Goal: Navigation & Orientation: Find specific page/section

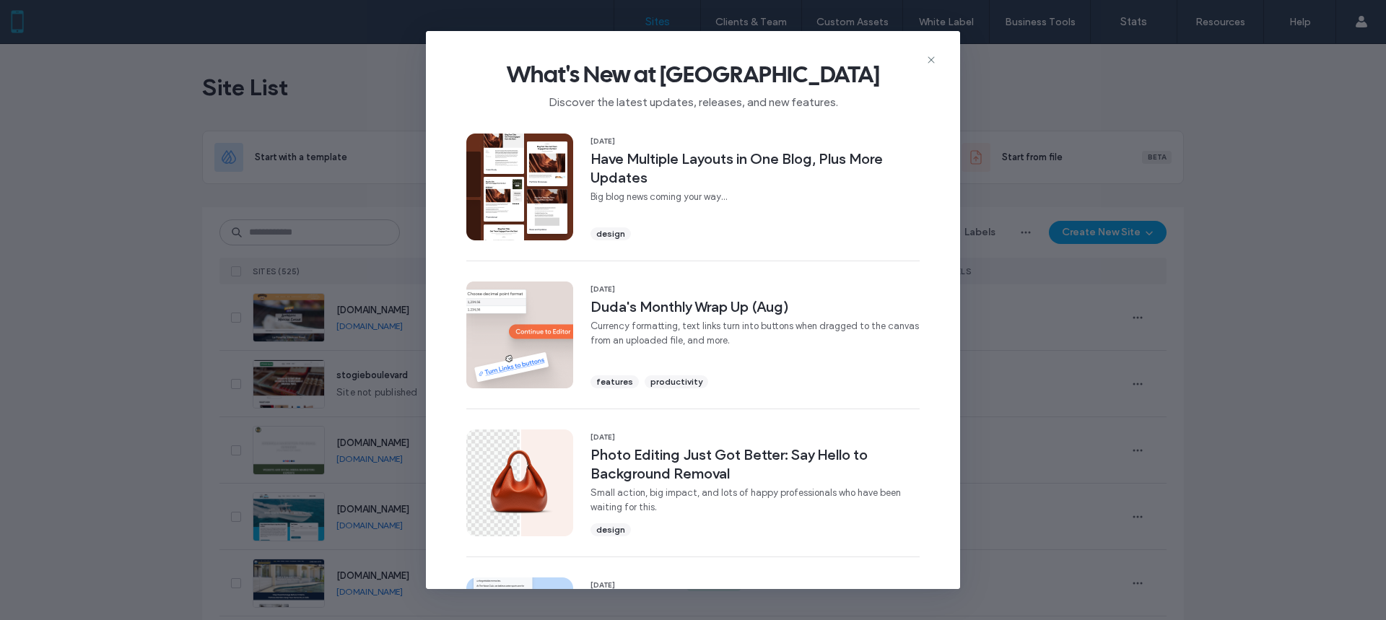
click at [932, 61] on use at bounding box center [931, 59] width 6 height 6
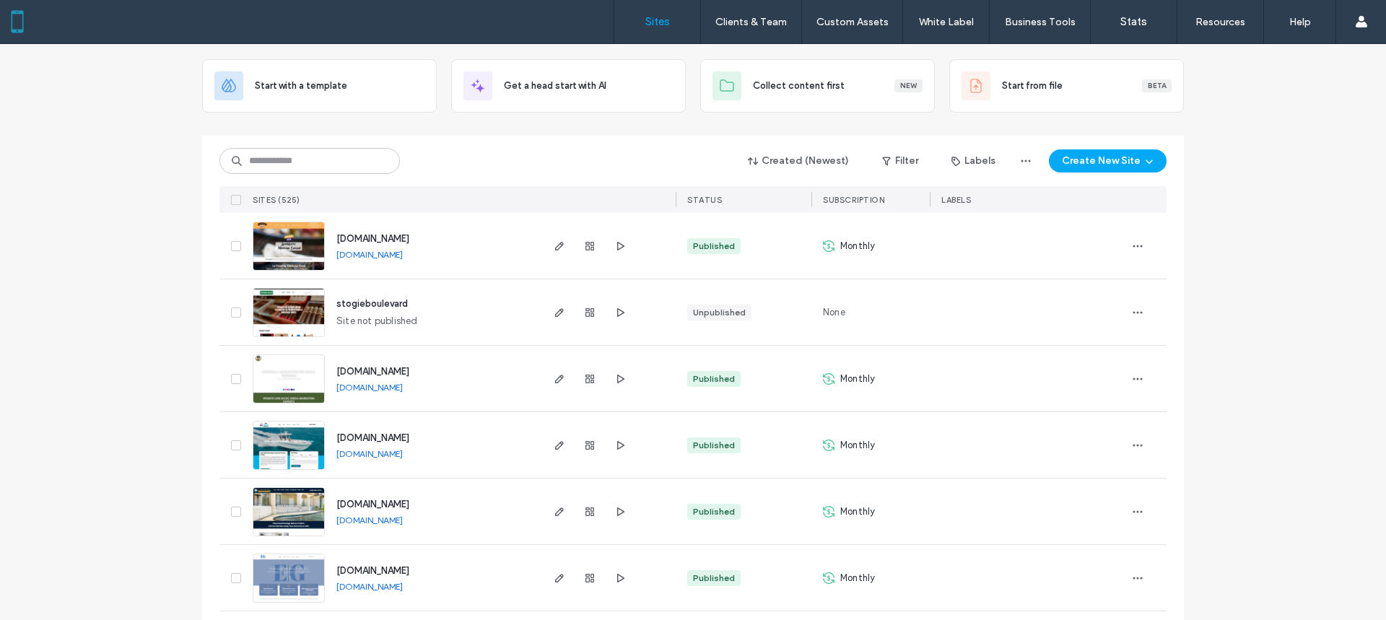
scroll to position [72, 0]
click at [557, 244] on use "button" at bounding box center [559, 245] width 9 height 9
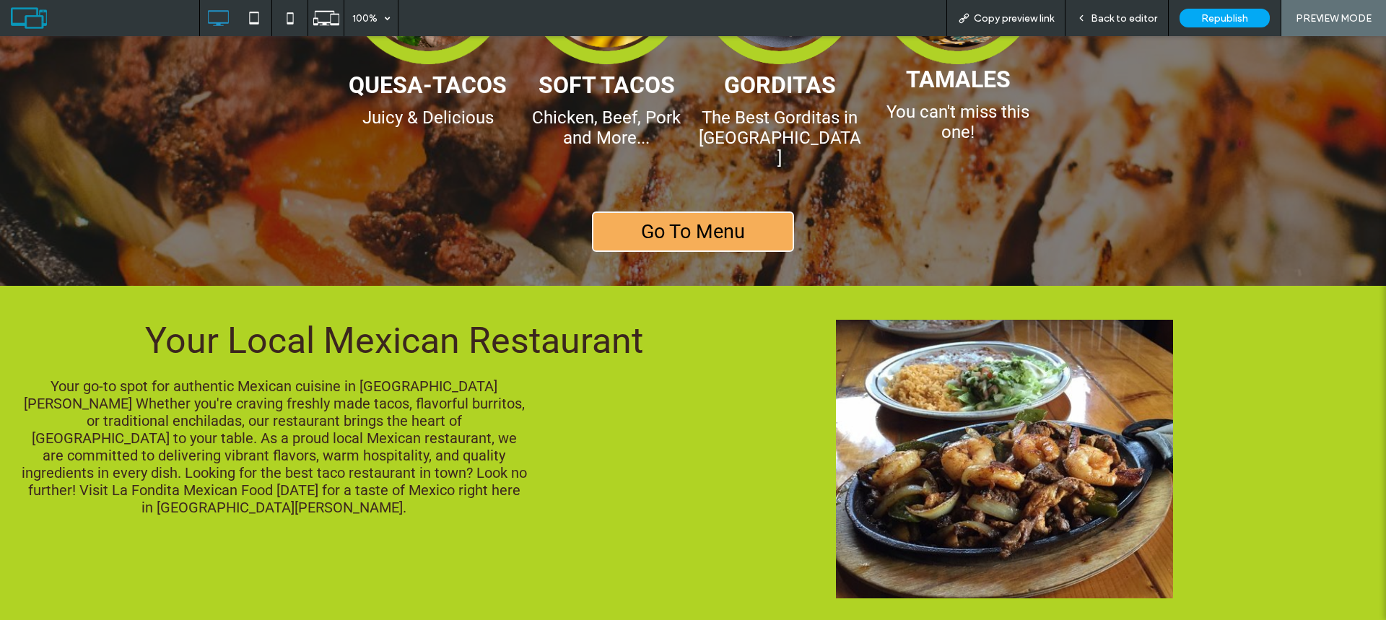
select select "Language Translate Widget"
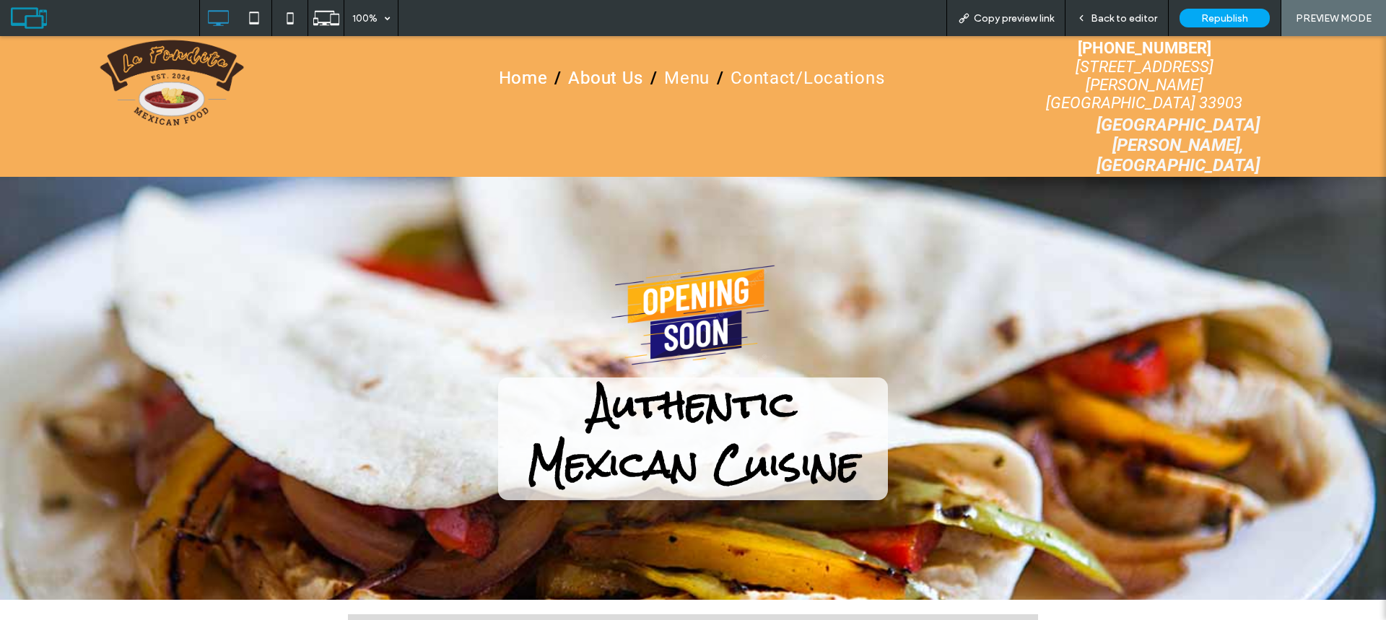
click at [598, 84] on span "About Us" at bounding box center [605, 78] width 75 height 20
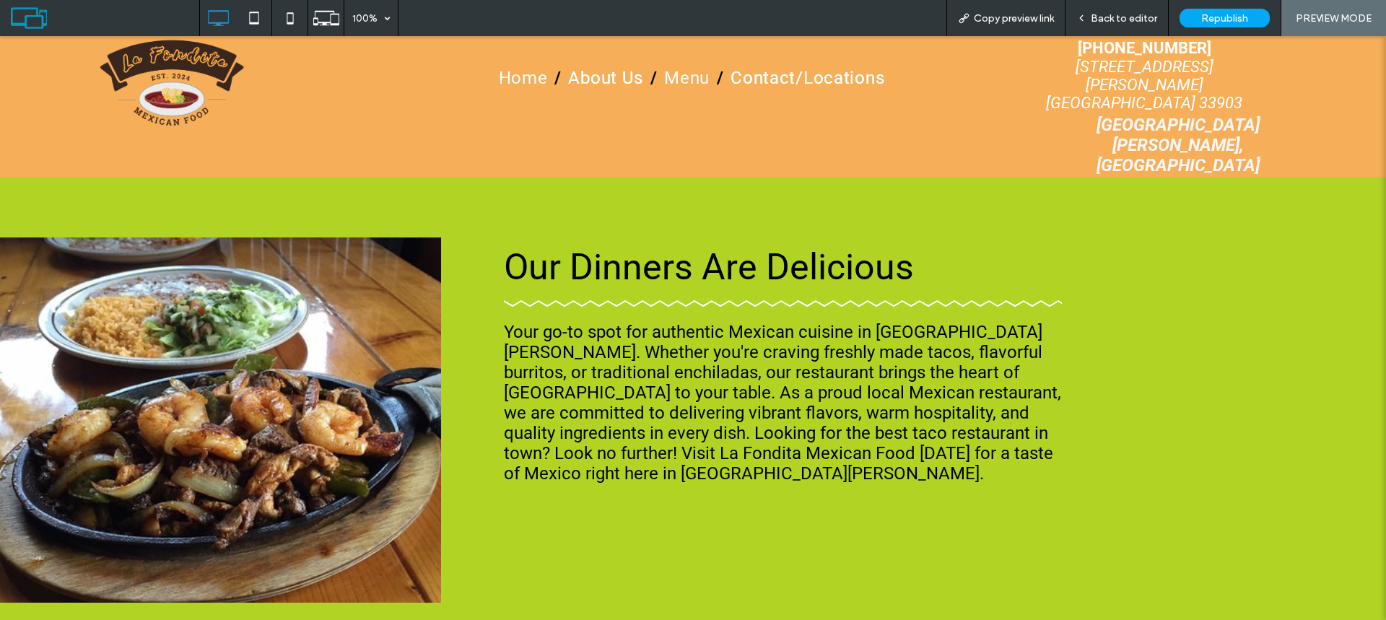
click at [809, 78] on span "Contact/Locations" at bounding box center [808, 78] width 154 height 20
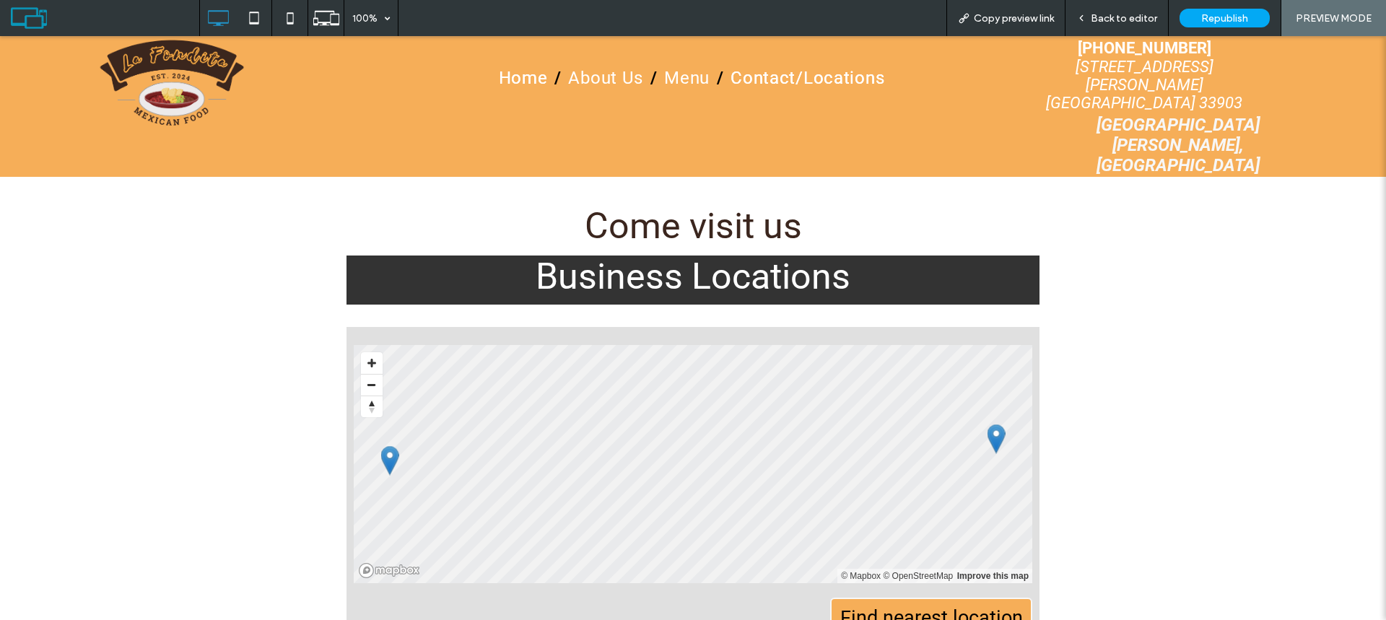
click at [523, 80] on span "Home" at bounding box center [523, 78] width 49 height 20
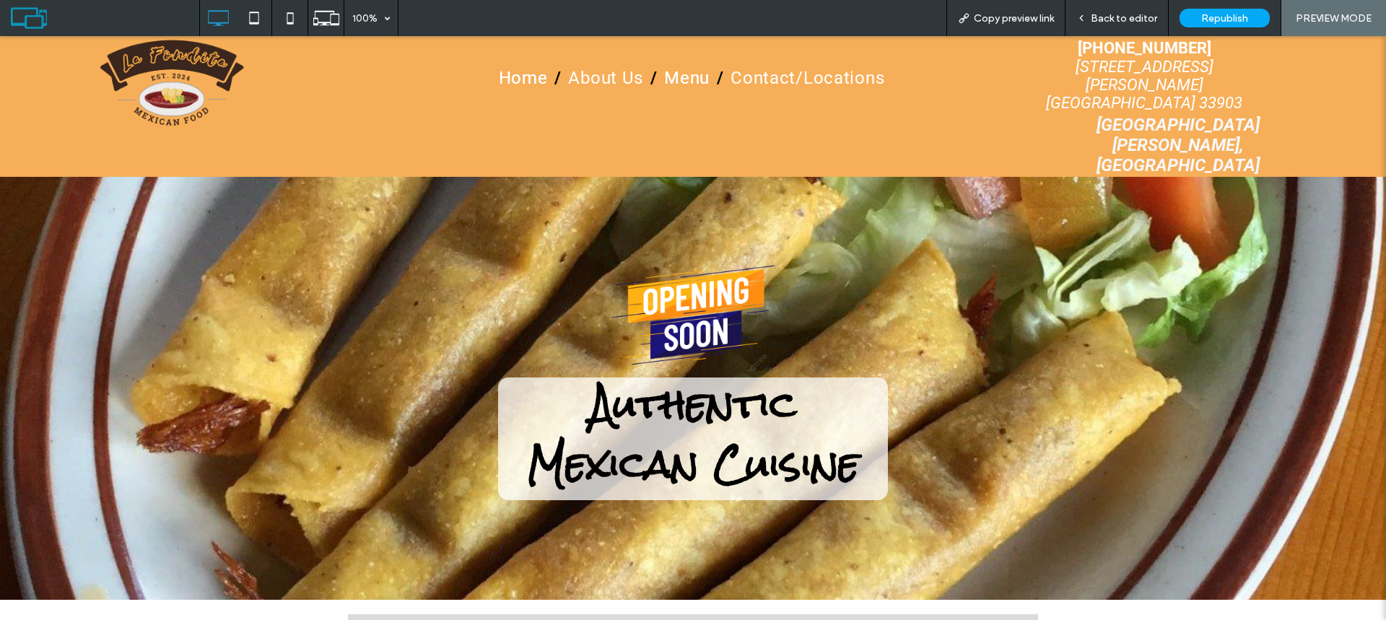
click at [687, 77] on span "Menu" at bounding box center [686, 78] width 45 height 20
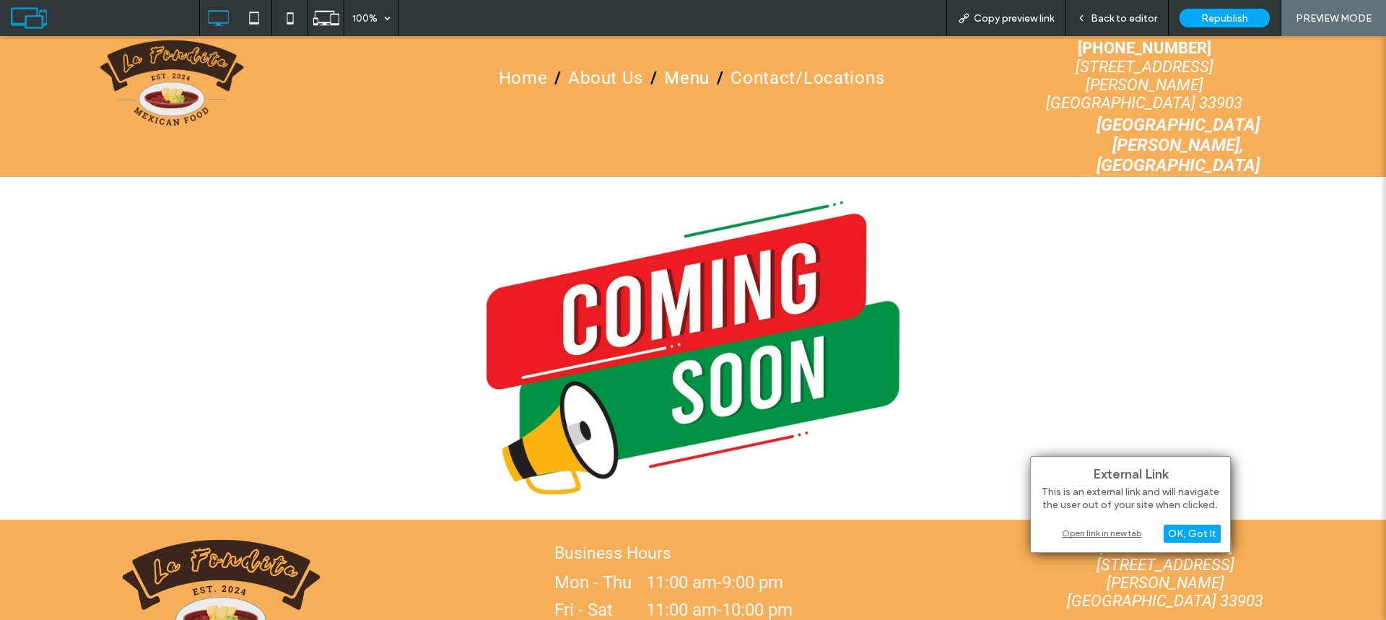
click at [1121, 537] on div "Open link in new tab" at bounding box center [1131, 533] width 181 height 15
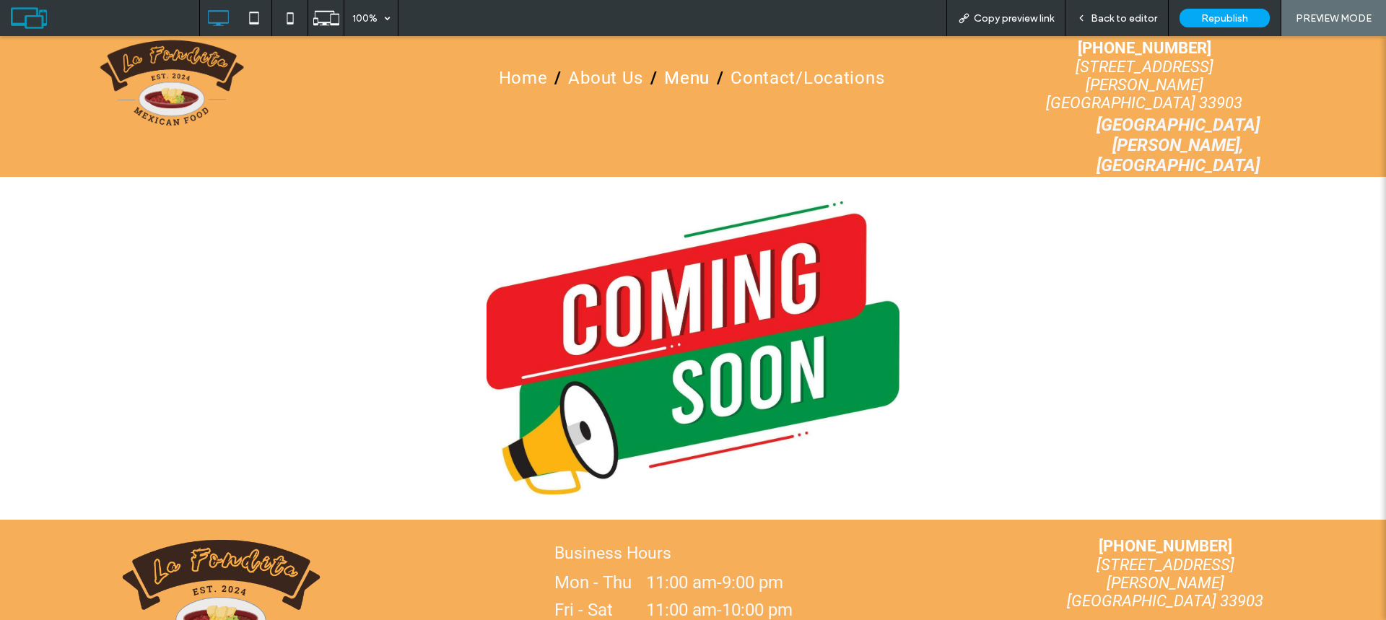
click at [1113, 14] on span "Back to editor" at bounding box center [1124, 18] width 66 height 12
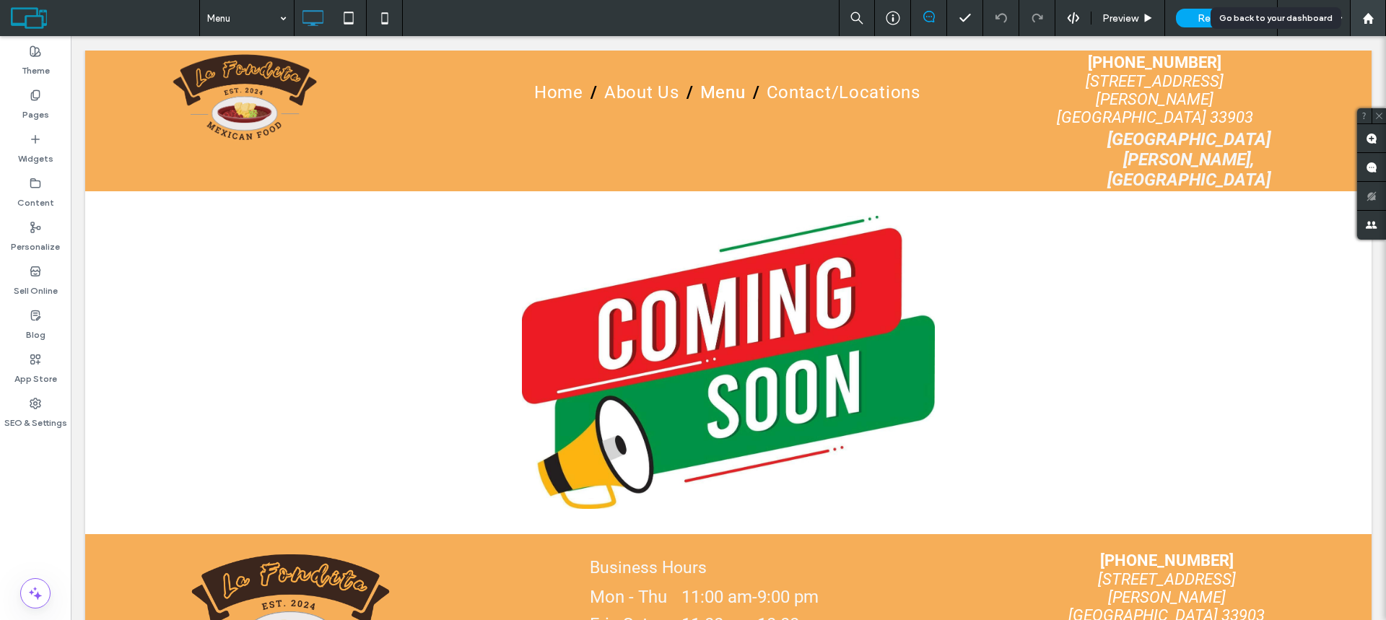
click at [1371, 16] on use at bounding box center [1368, 17] width 11 height 11
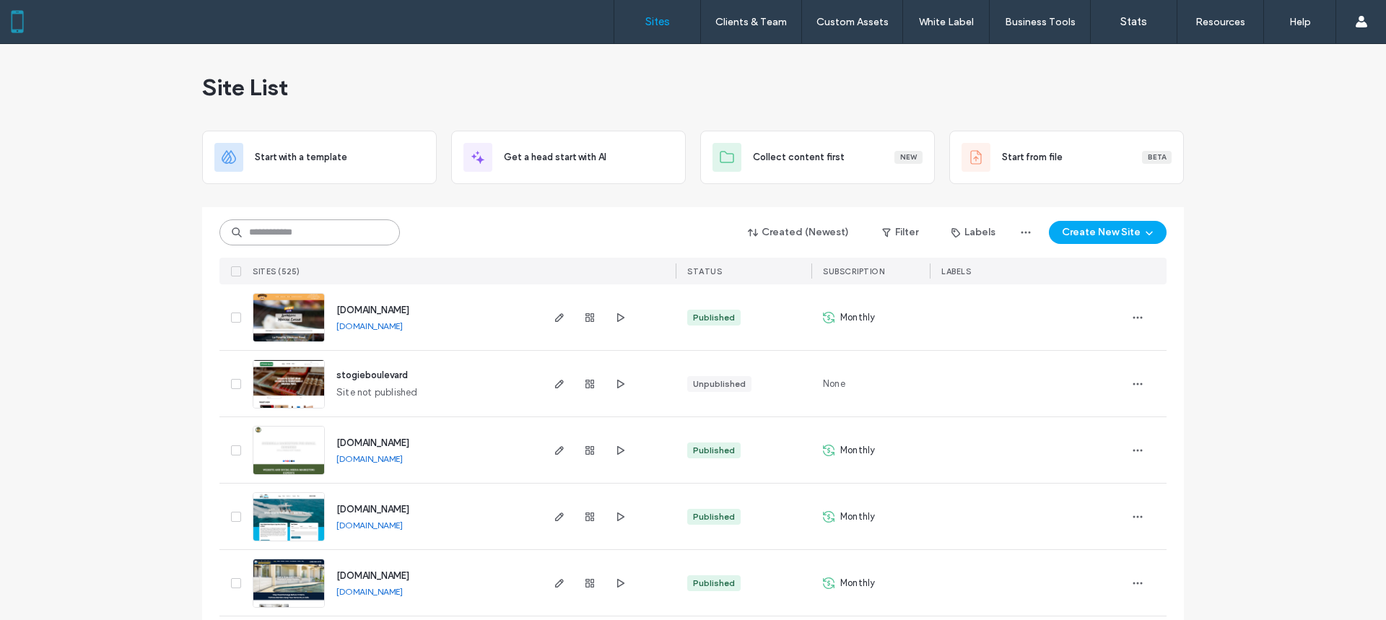
drag, startPoint x: 0, startPoint y: 0, endPoint x: 282, endPoint y: 227, distance: 362.6
click at [292, 227] on input at bounding box center [310, 233] width 181 height 26
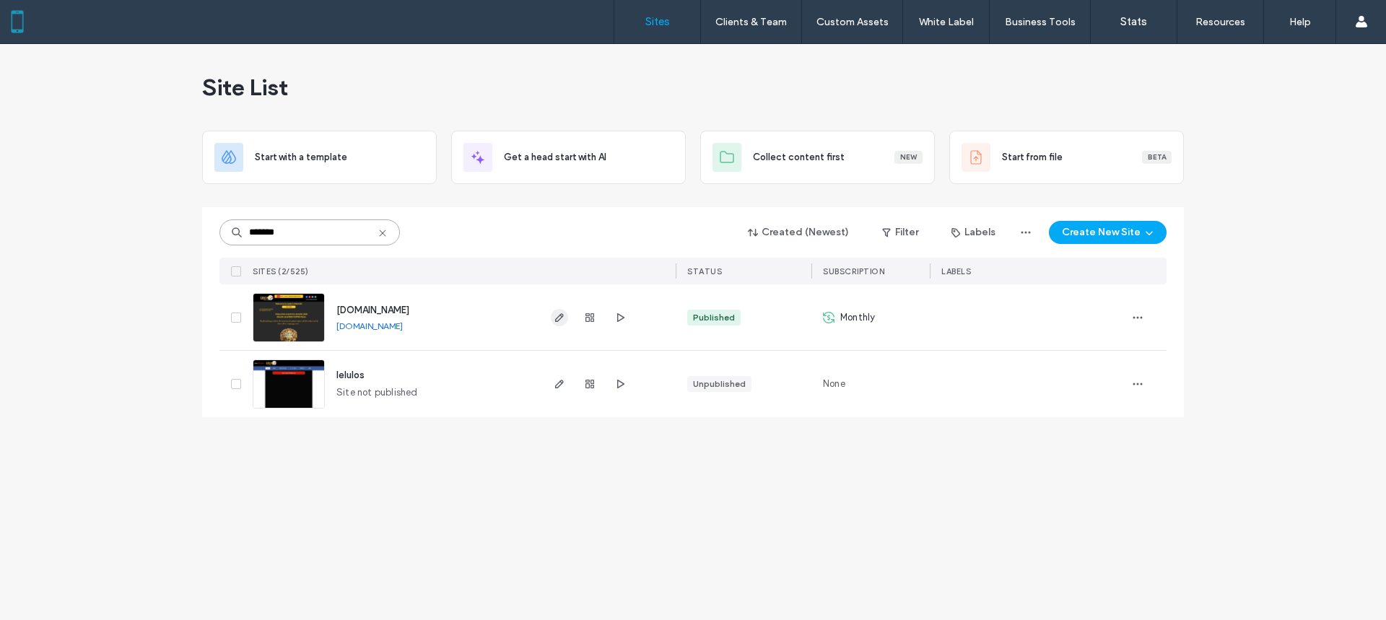
type input "*******"
click at [561, 318] on icon "button" at bounding box center [560, 318] width 12 height 12
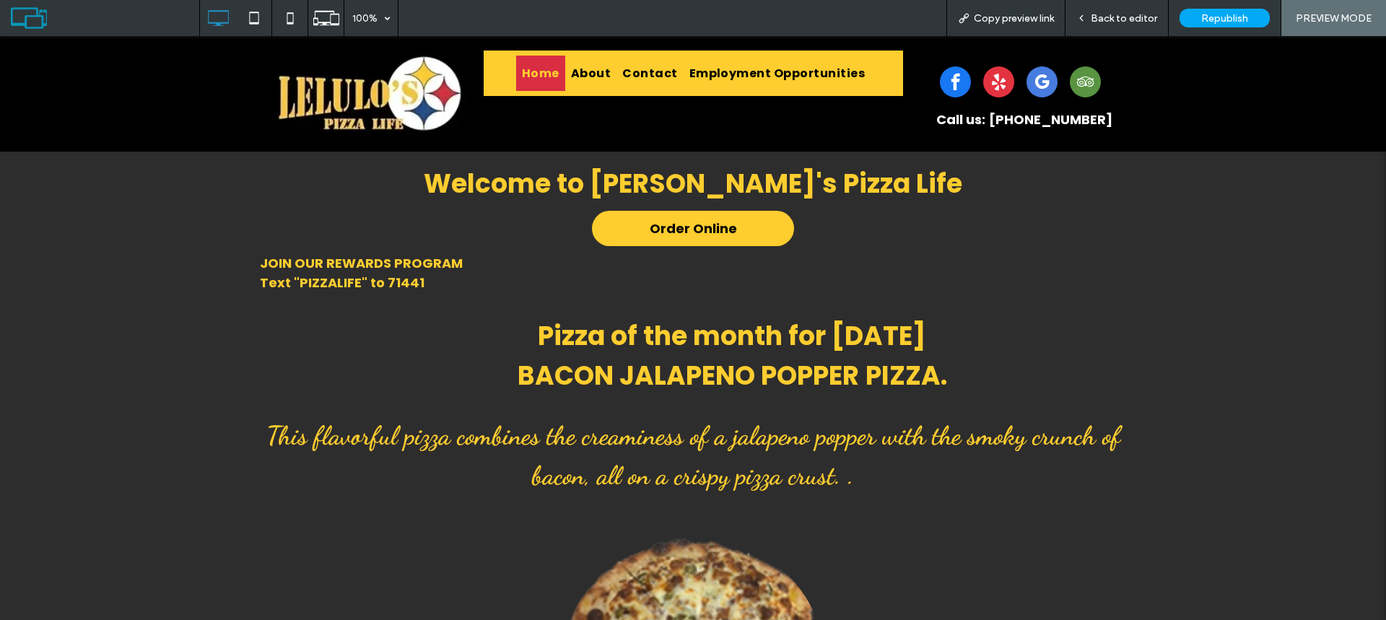
click at [547, 78] on span "Home" at bounding box center [541, 73] width 38 height 18
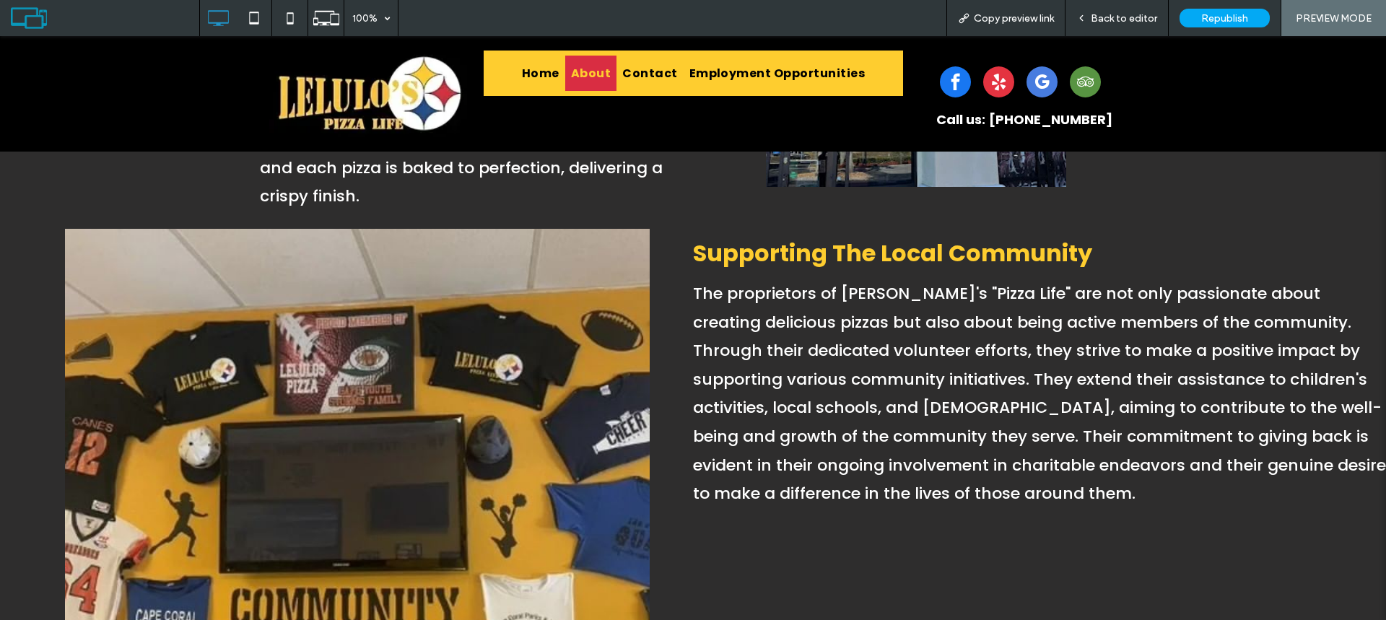
scroll to position [72, 0]
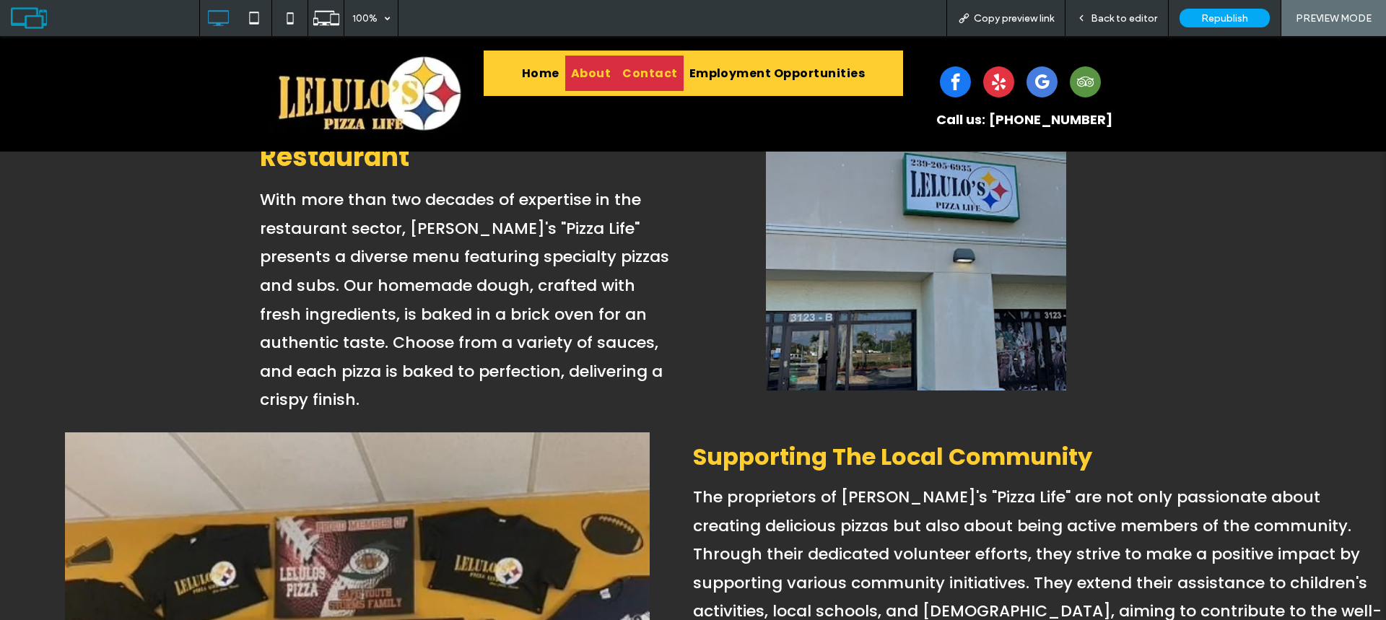
click at [660, 75] on span "Contact" at bounding box center [649, 73] width 55 height 18
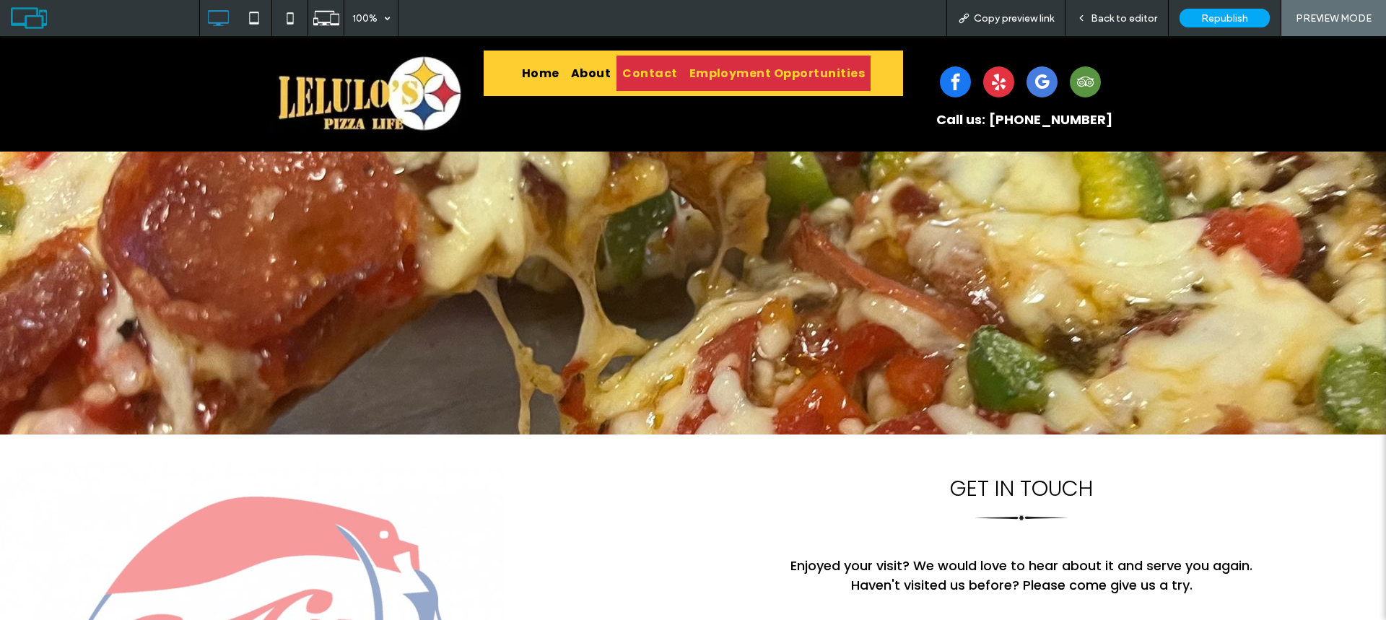
click at [776, 71] on span "Employment Opportunities" at bounding box center [778, 73] width 176 height 18
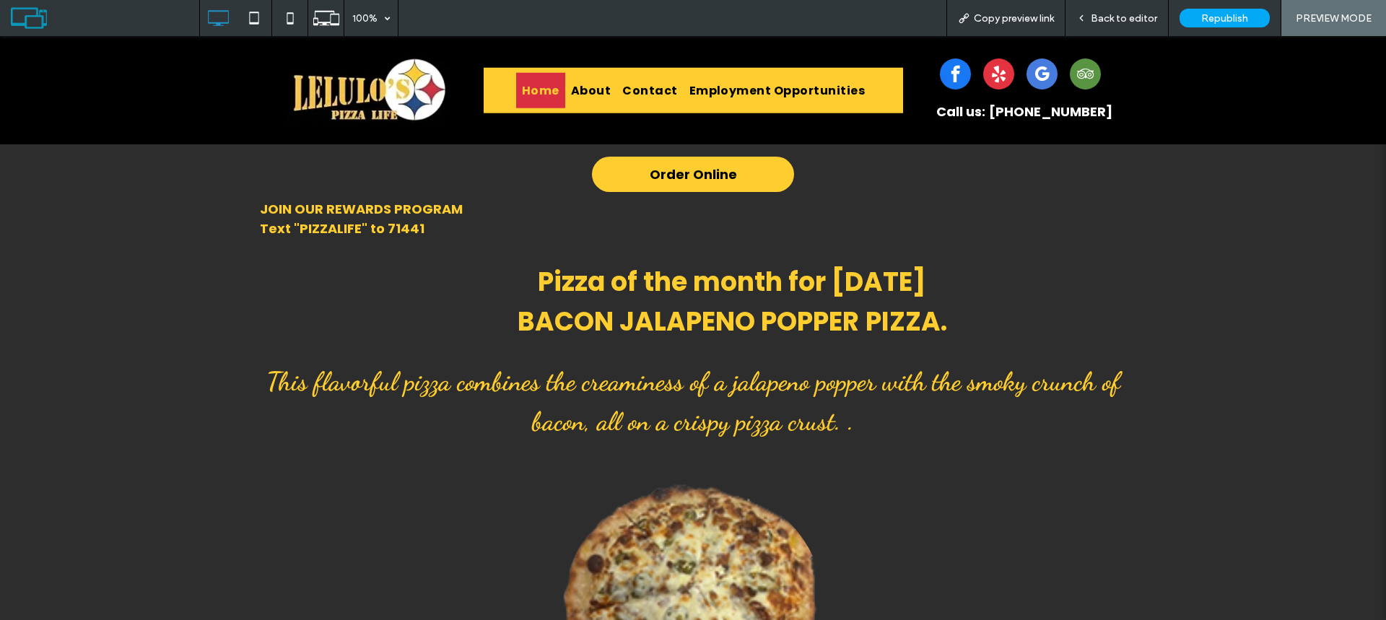
scroll to position [217, 0]
